Goal: Task Accomplishment & Management: Use online tool/utility

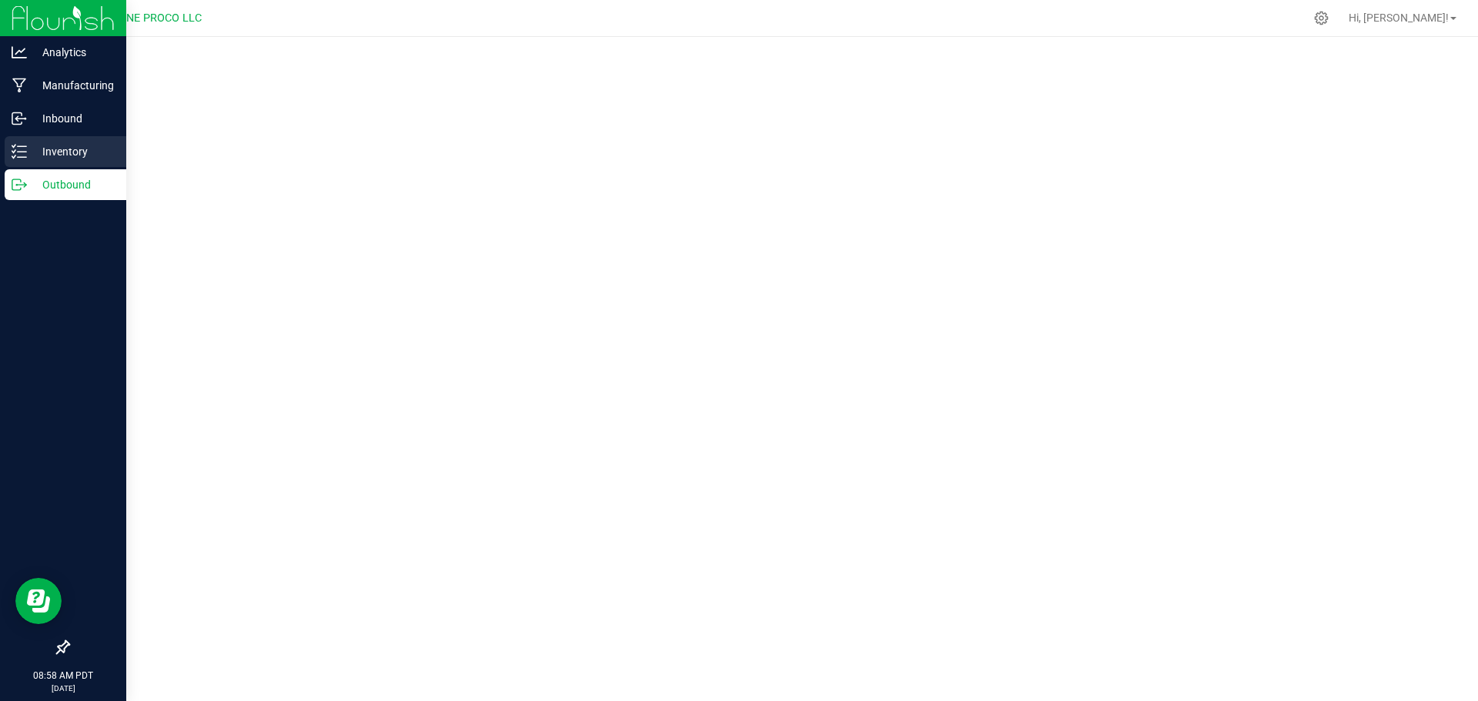
click at [48, 148] on p "Inventory" at bounding box center [73, 151] width 92 height 18
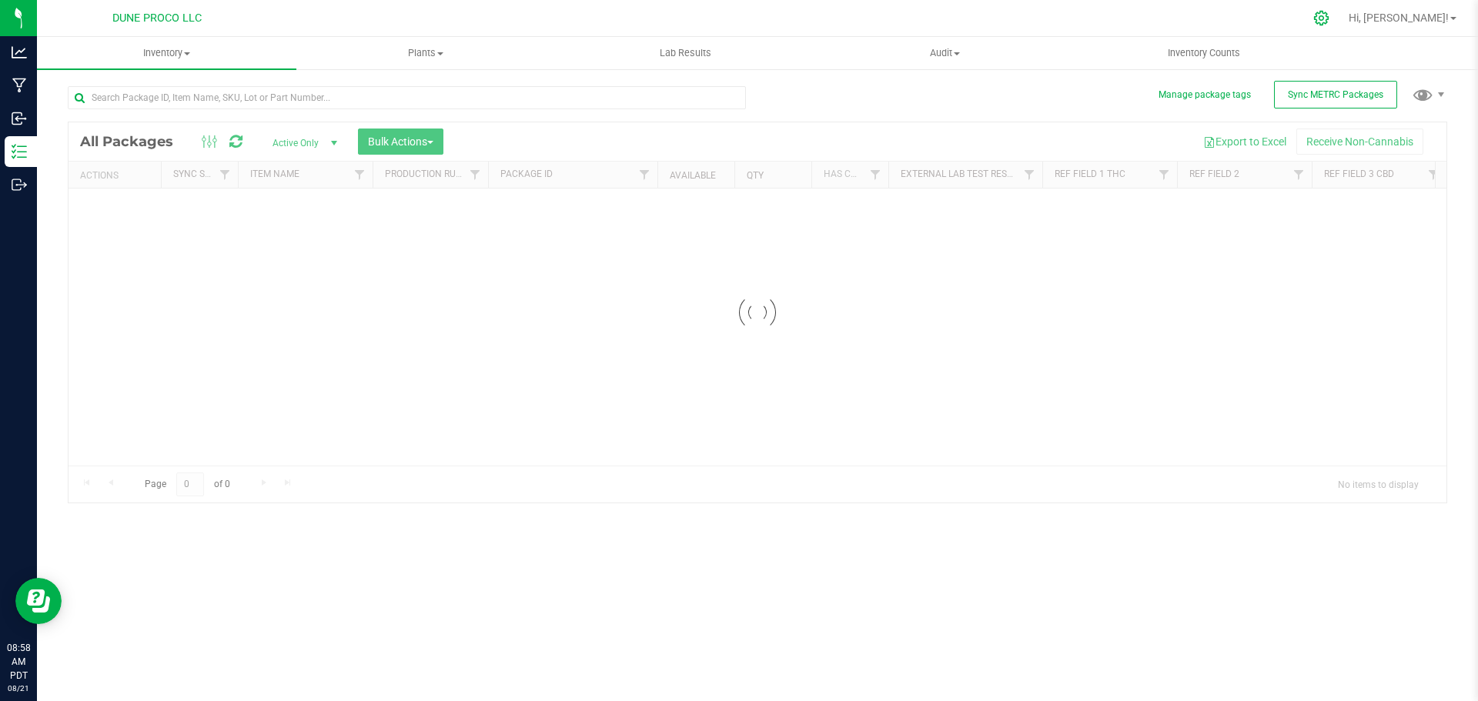
click at [1329, 19] on icon at bounding box center [1321, 18] width 16 height 16
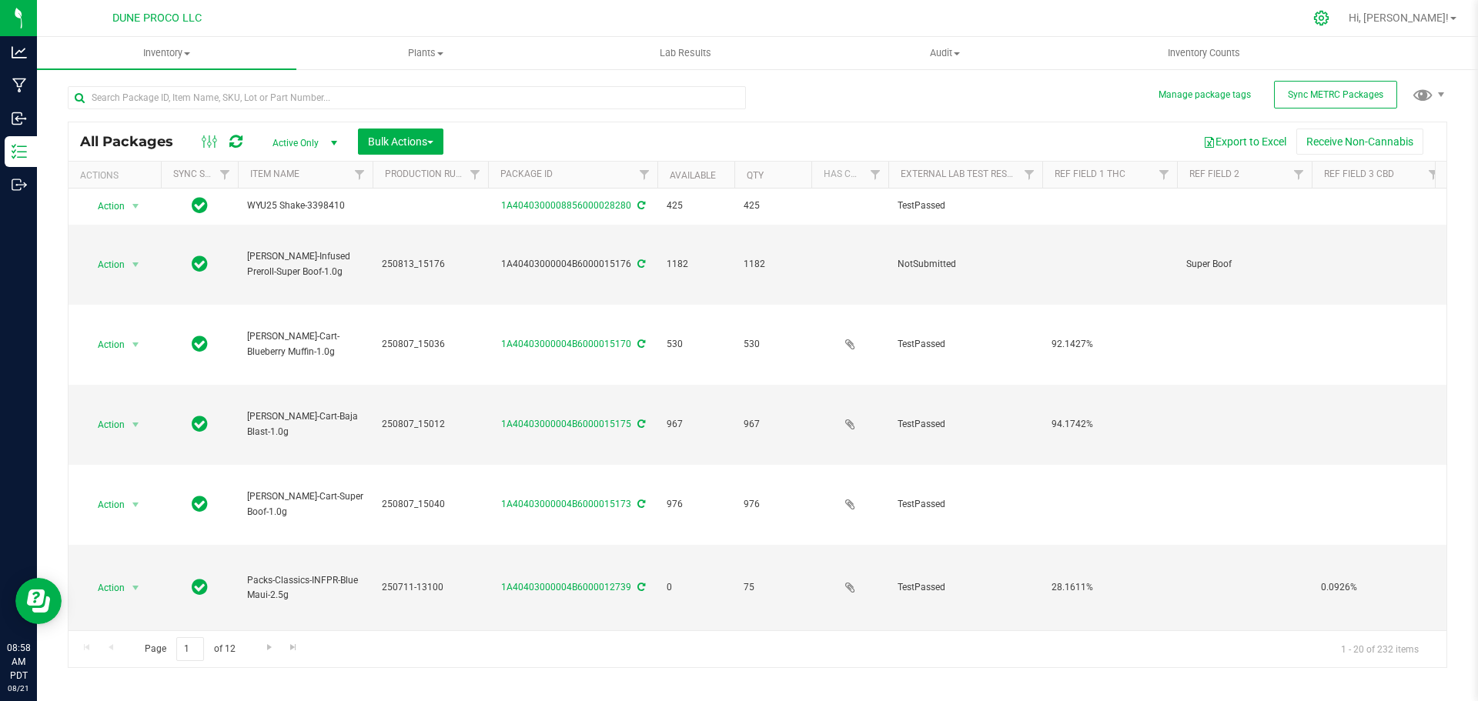
click at [1329, 15] on icon at bounding box center [1321, 18] width 16 height 16
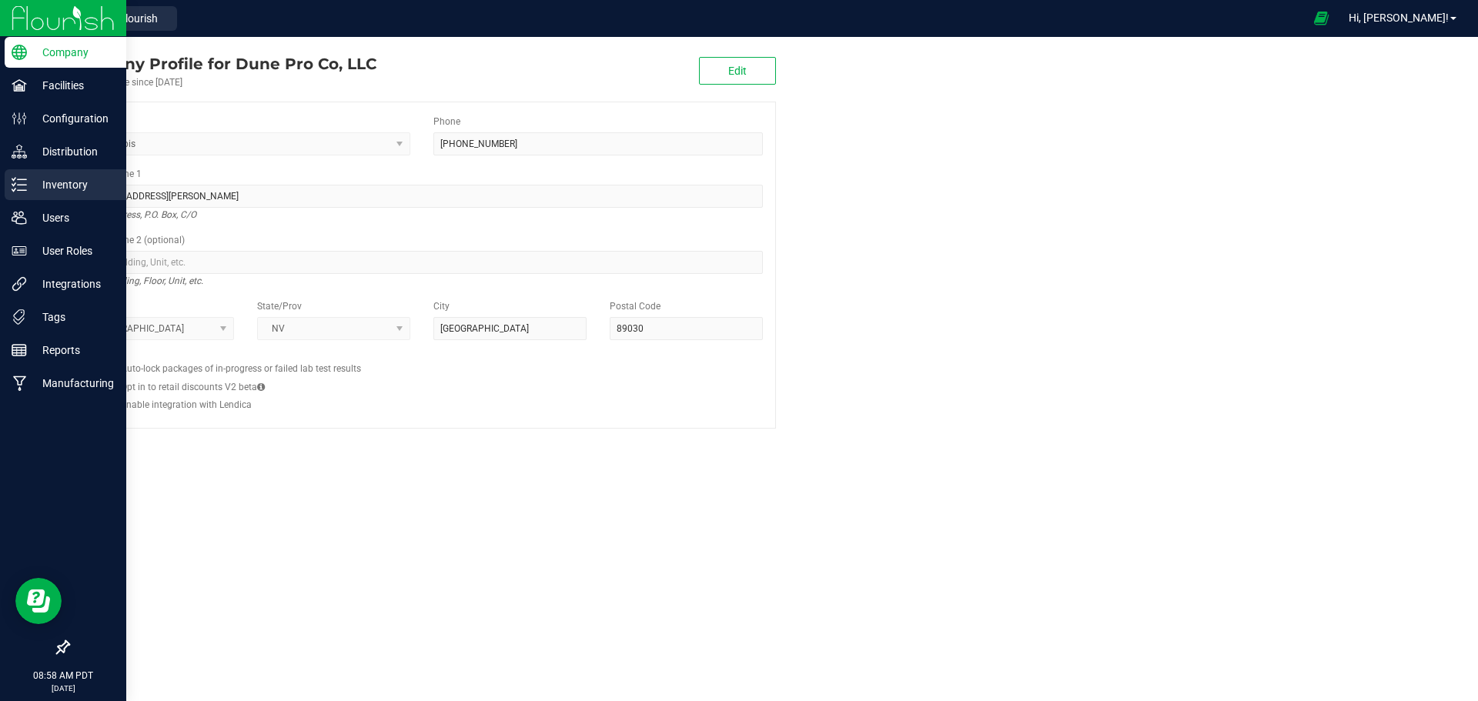
click at [94, 182] on p "Inventory" at bounding box center [73, 185] width 92 height 18
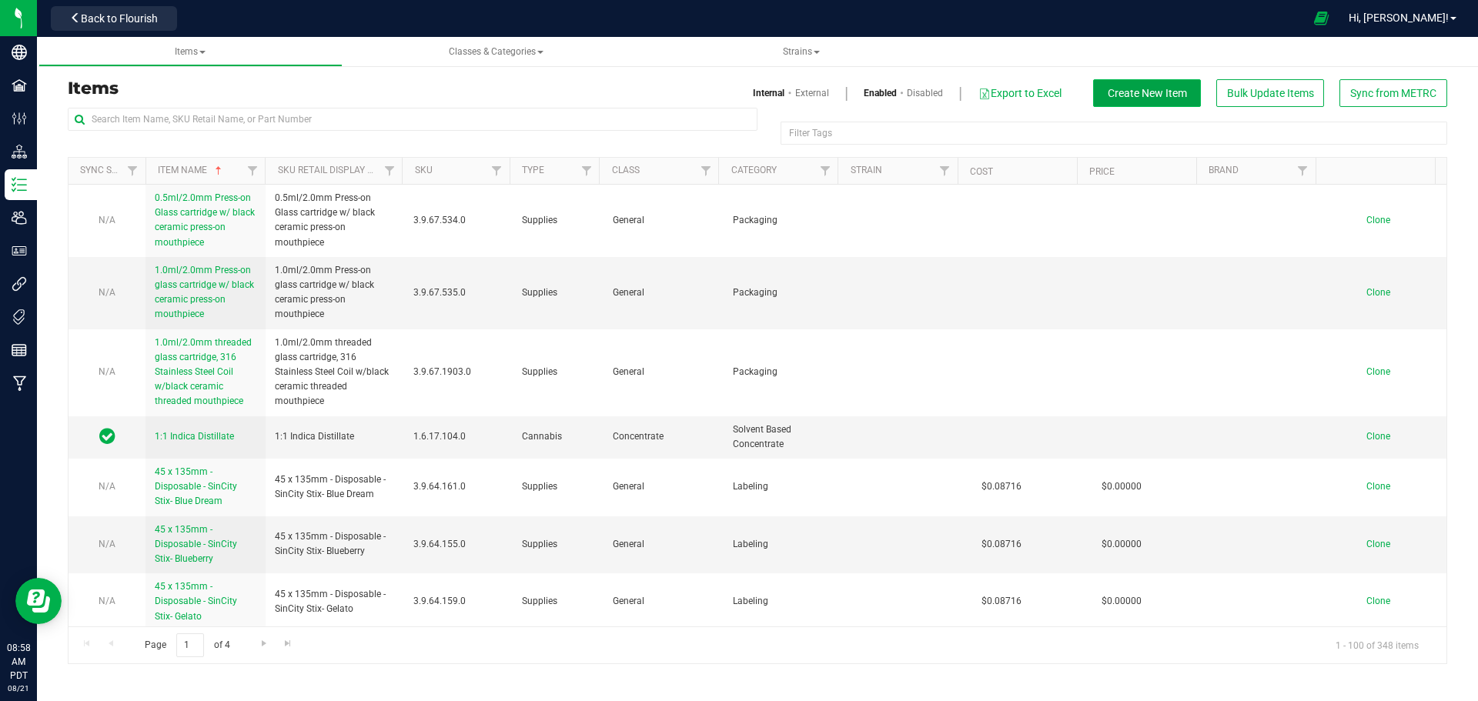
click at [1152, 98] on span "Create New Item" at bounding box center [1147, 93] width 79 height 12
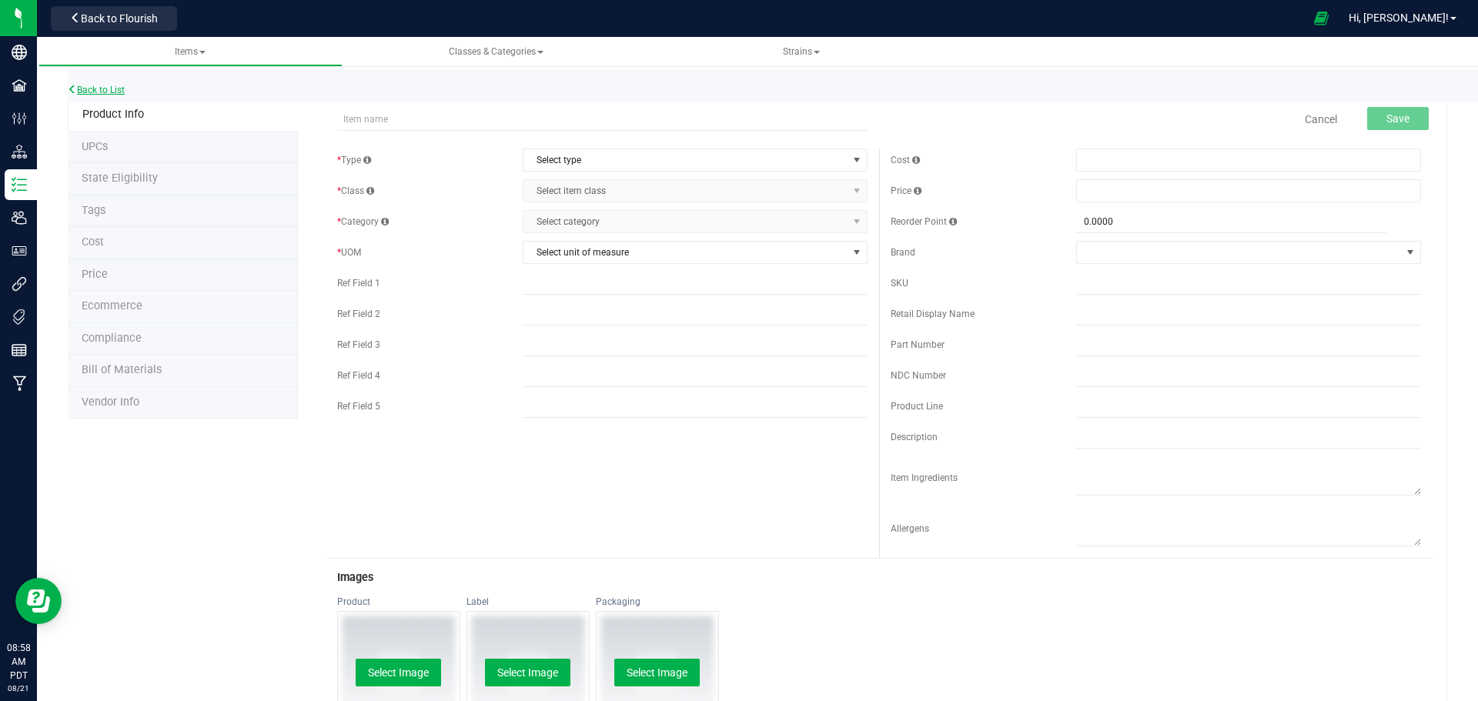
click at [92, 89] on link "Back to List" at bounding box center [96, 90] width 57 height 11
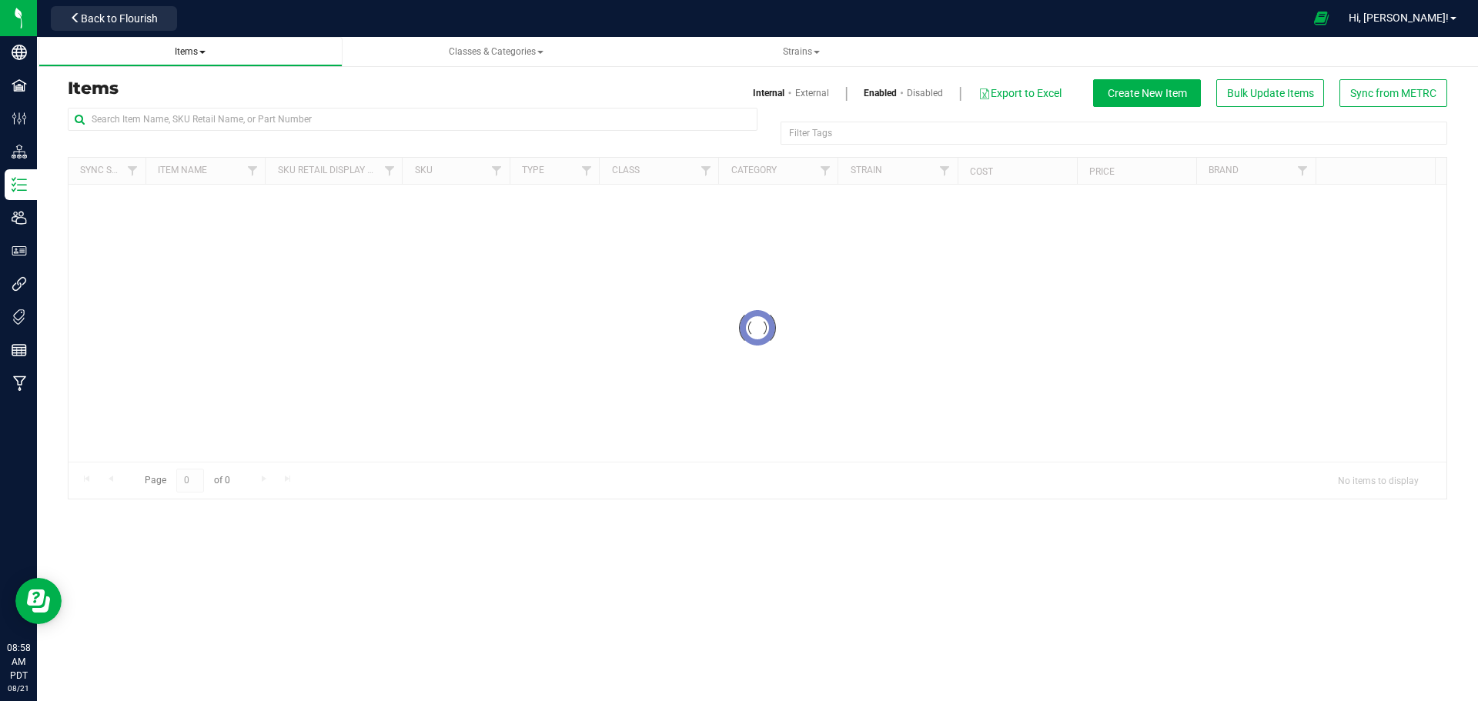
click at [206, 49] on span "Items" at bounding box center [190, 51] width 31 height 11
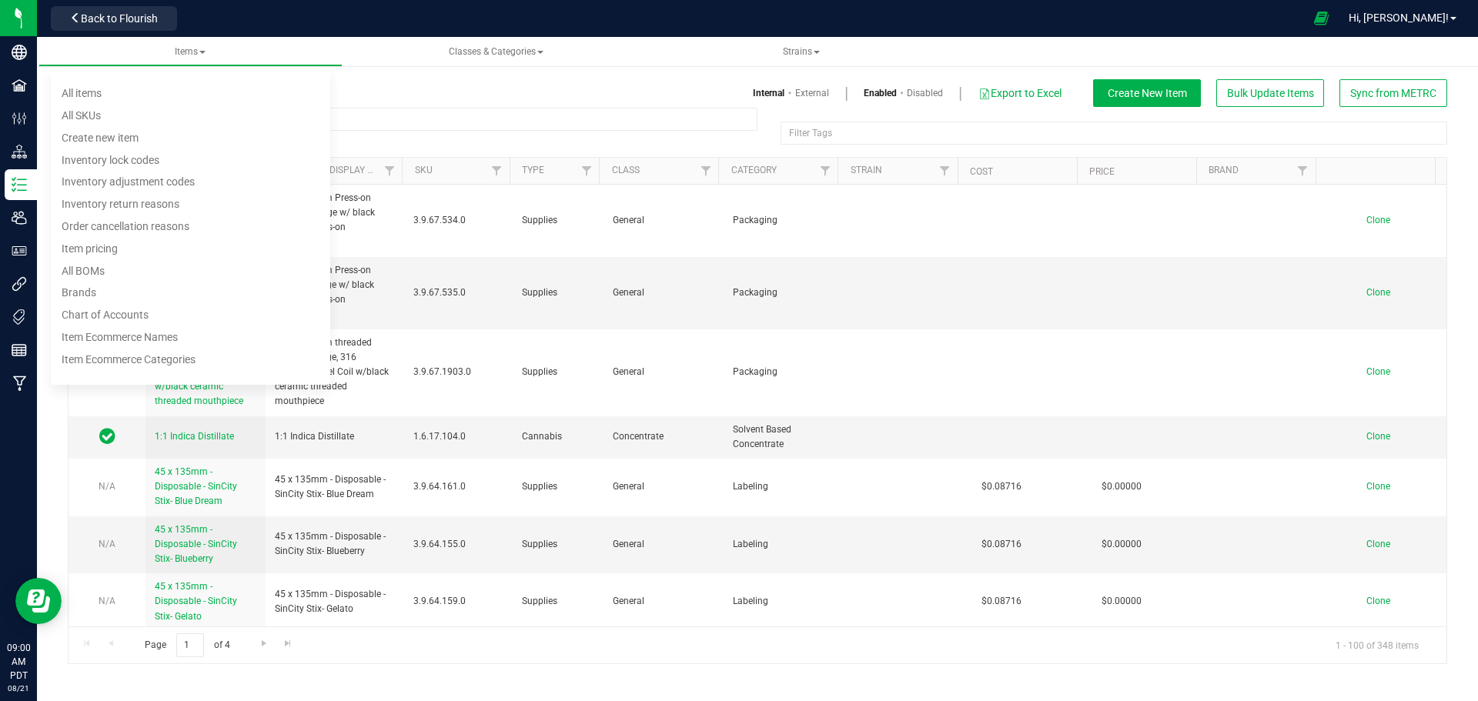
click at [1051, 55] on ul "Items All items All SKUs Create new item Inventory lock codes Inventory adjustm…" at bounding box center [777, 52] width 1478 height 30
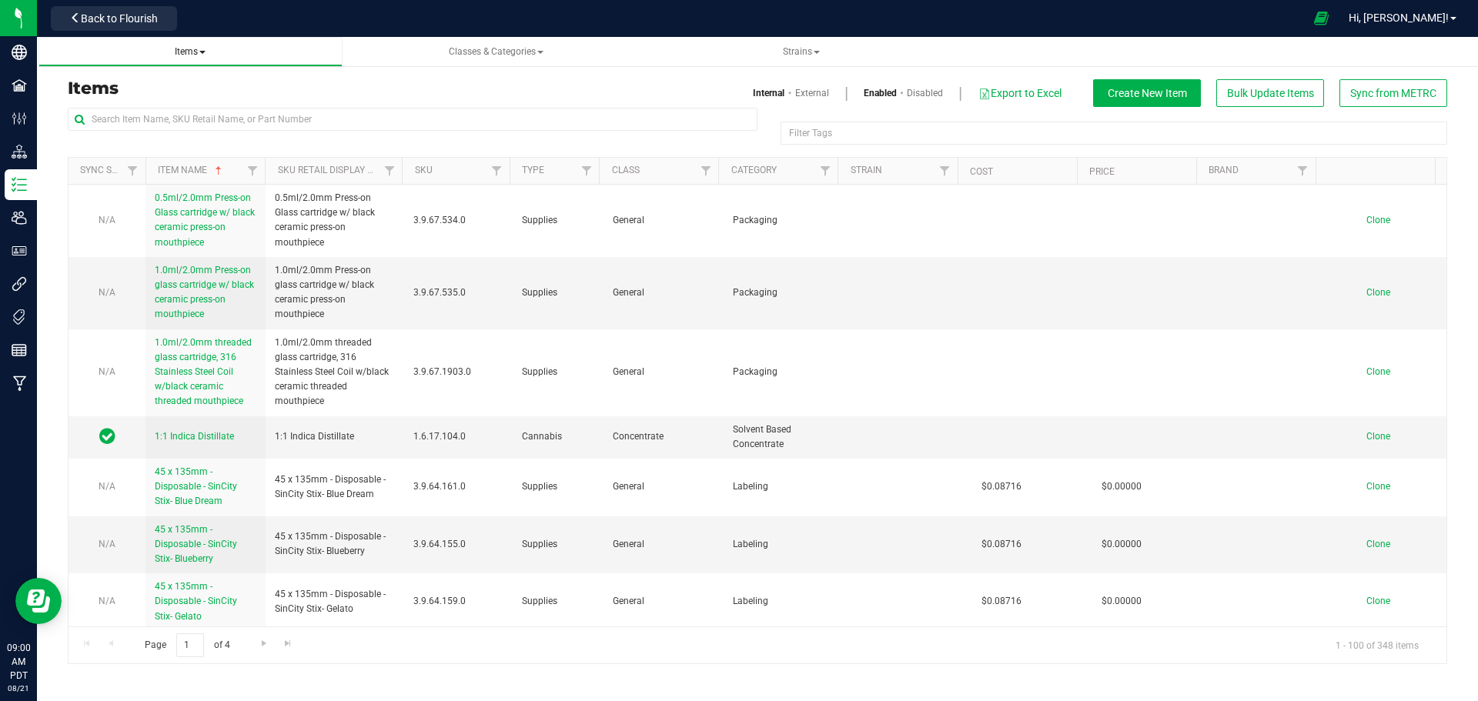
click at [197, 61] on link "Items All items All SKUs Create new item Inventory lock codes Inventory adjustm…" at bounding box center [190, 52] width 304 height 30
click at [193, 56] on span "Items" at bounding box center [190, 51] width 31 height 11
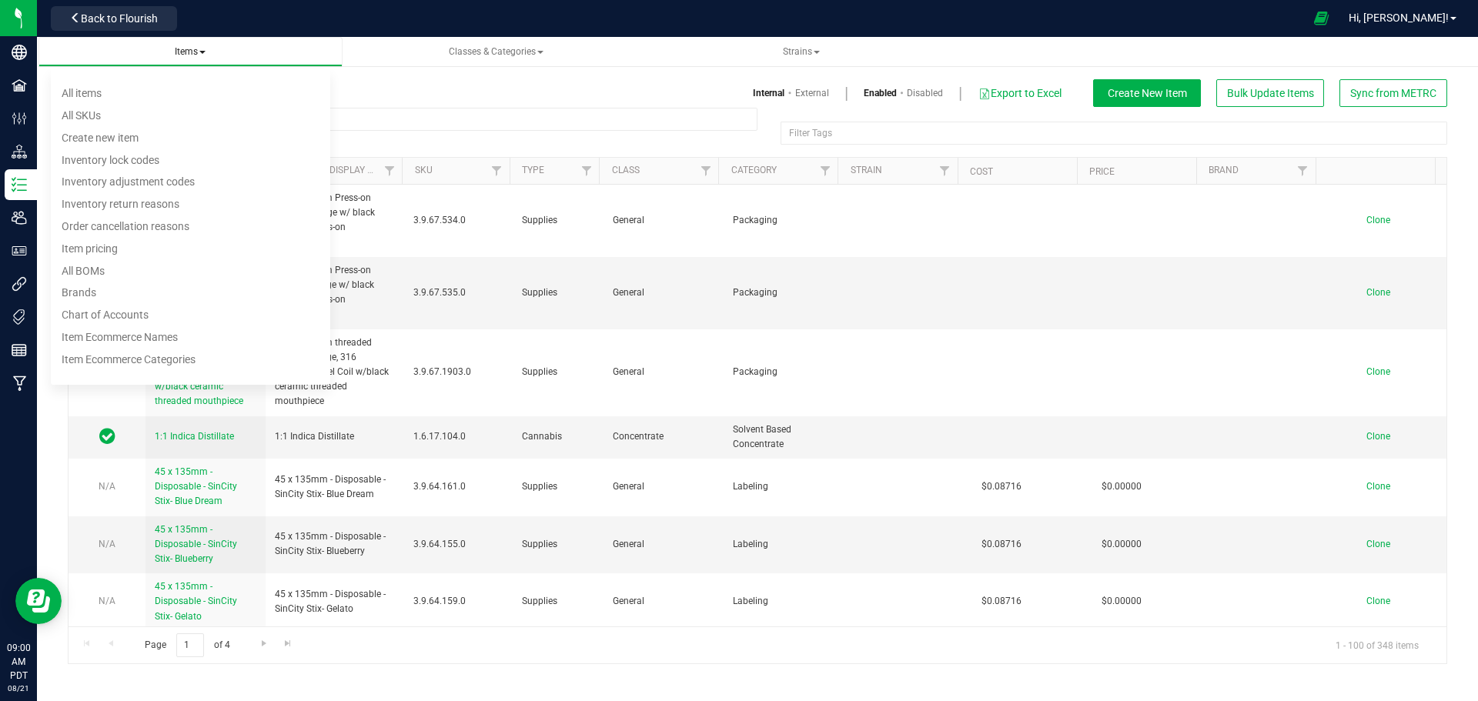
click at [205, 57] on span "Items All items All SKUs Create new item Inventory lock codes Inventory adjustm…" at bounding box center [190, 51] width 279 height 13
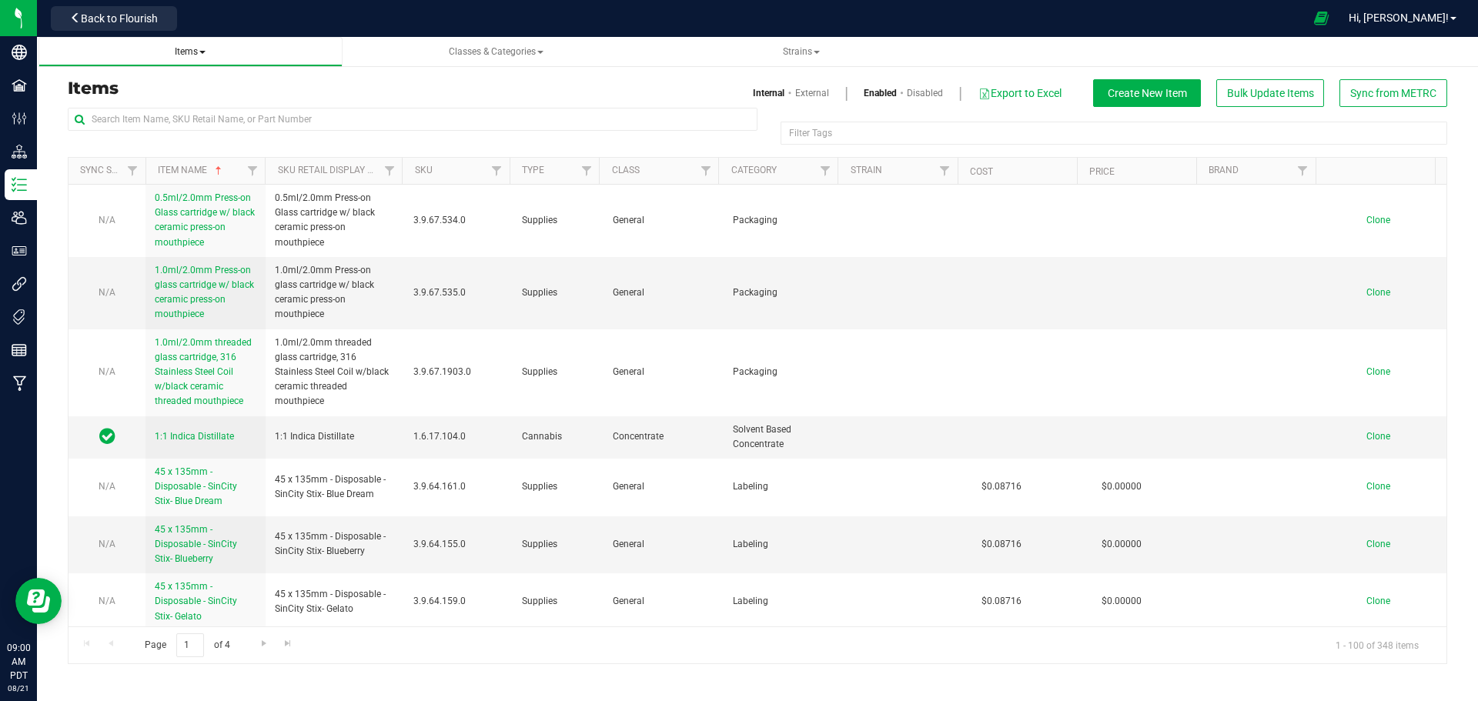
click at [204, 57] on span "Items All items All SKUs Create new item Inventory lock codes Inventory adjustm…" at bounding box center [190, 51] width 279 height 13
click at [1158, 106] on button "Create New Item" at bounding box center [1147, 93] width 108 height 28
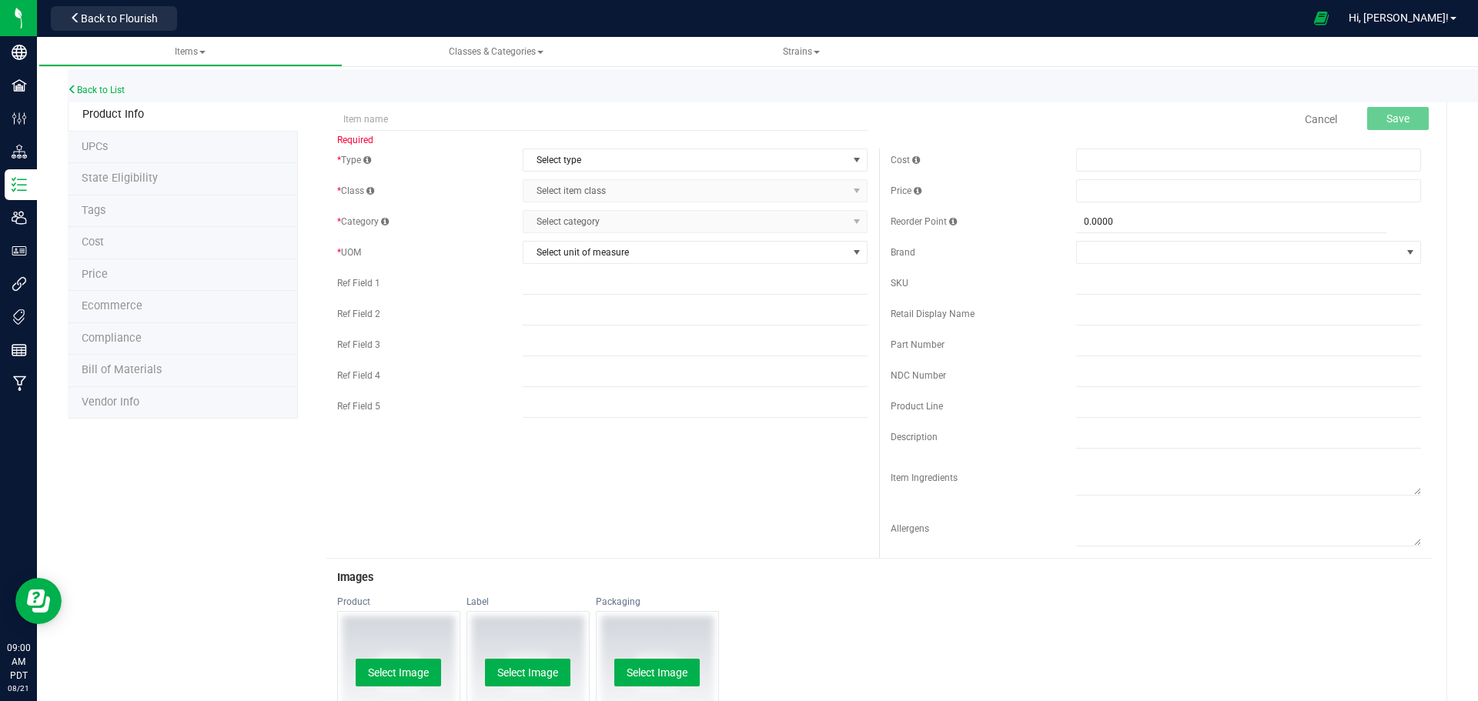
click at [111, 364] on span "Bill of Materials" at bounding box center [122, 369] width 80 height 13
click at [115, 25] on button "Back to Flourish" at bounding box center [114, 18] width 126 height 25
